Goal: Book appointment/travel/reservation

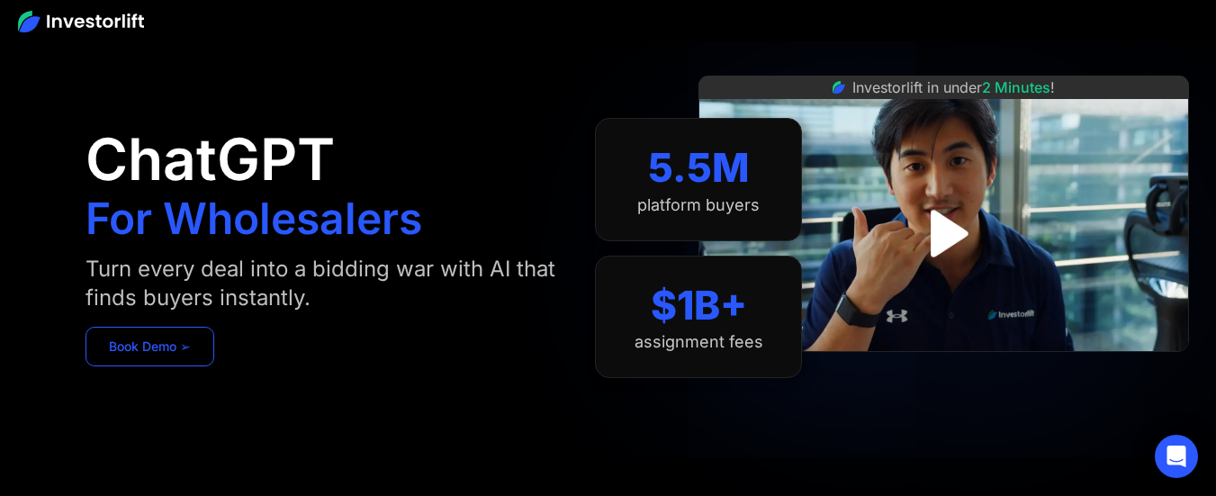
click at [161, 343] on link "Book Demo ➢" at bounding box center [149, 347] width 129 height 40
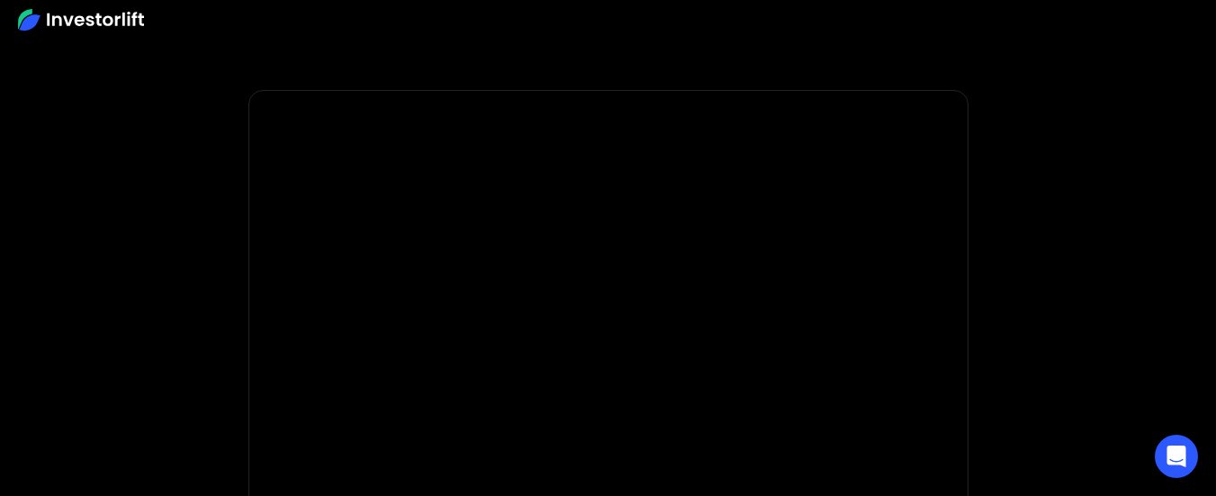
click at [1069, 76] on section at bounding box center [608, 45] width 1216 height 90
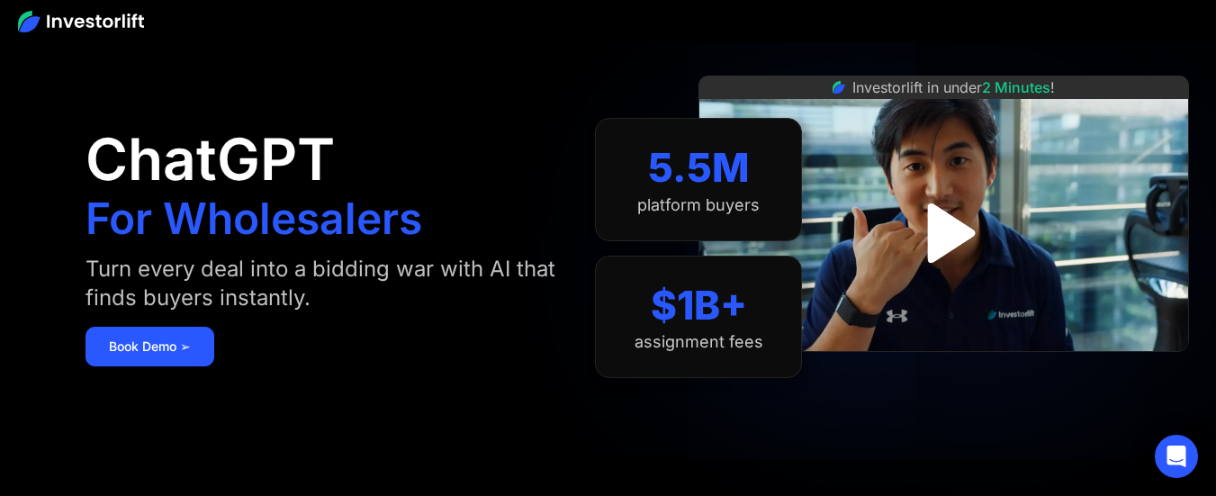
click at [955, 243] on img "open lightbox" at bounding box center [944, 233] width 108 height 108
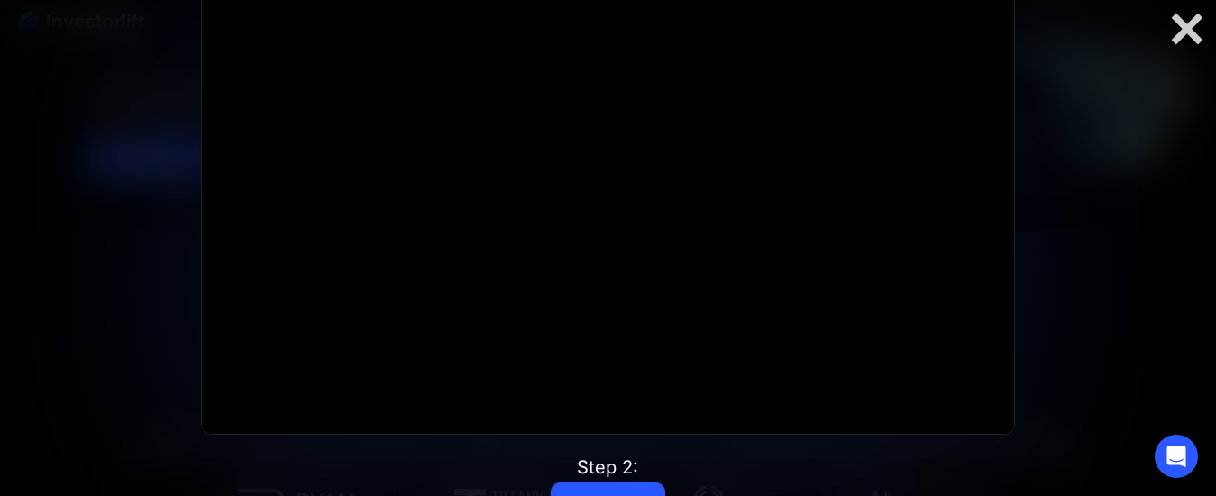
scroll to position [194, 0]
click at [1186, 38] on div at bounding box center [1187, 29] width 58 height 38
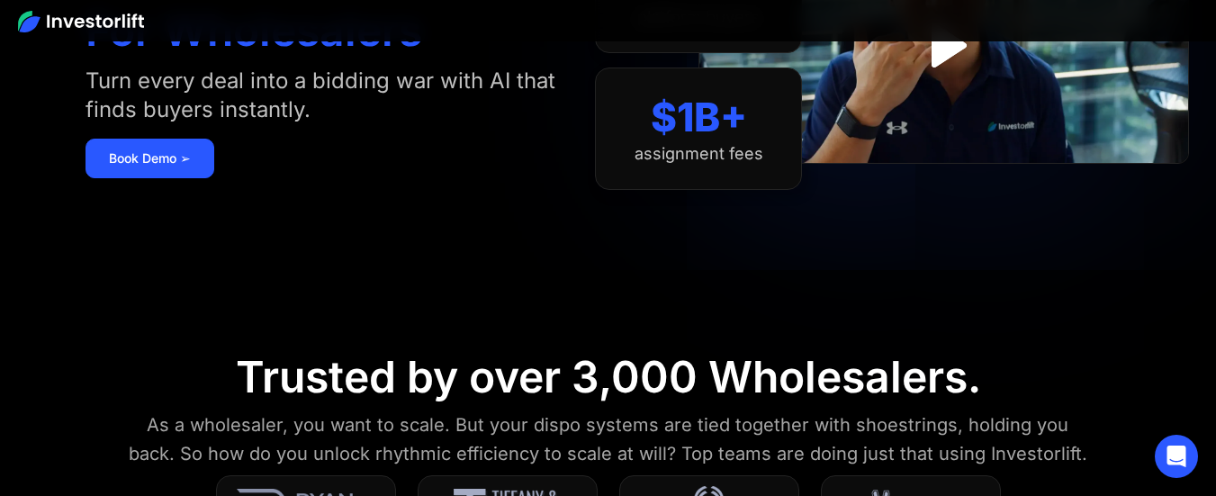
scroll to position [0, 0]
